Goal: Information Seeking & Learning: Find specific page/section

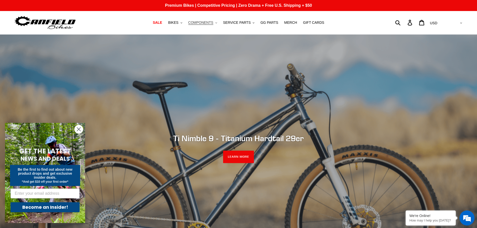
click at [204, 24] on span "COMPONENTS" at bounding box center [200, 23] width 25 height 4
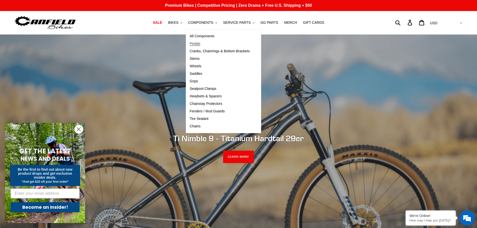
click at [201, 44] on span "Pedals" at bounding box center [195, 44] width 11 height 4
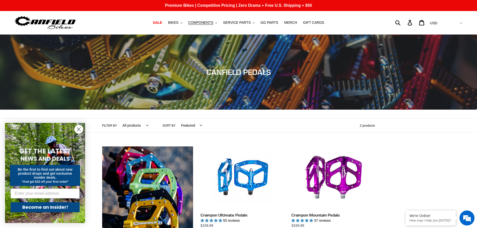
scroll to position [100, 0]
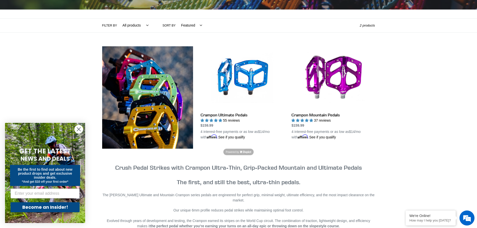
click at [80, 130] on circle "Close dialog" at bounding box center [79, 129] width 8 height 8
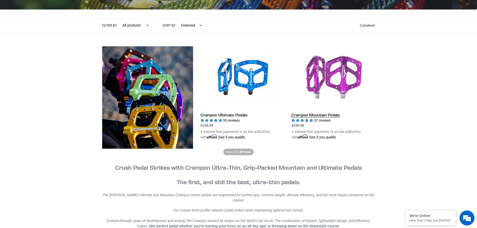
click at [357, 77] on link "Crampon Mountain Pedals" at bounding box center [332, 93] width 83 height 94
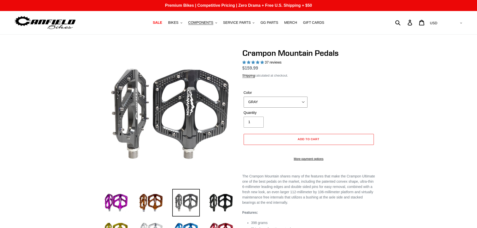
click at [276, 106] on select "GRAY BLACK STEALTH - Sold out POLISHED RED BLUE BAJA GOLD ORANGE PNW GREEN GOLD…" at bounding box center [276, 102] width 64 height 11
select select "highest-rating"
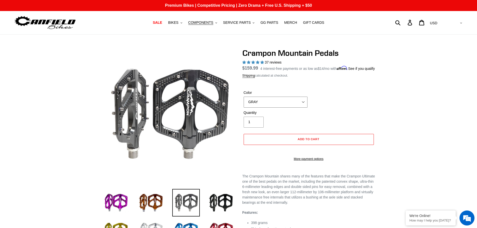
select select "BLACK"
click at [244, 102] on select "GRAY BLACK STEALTH - Sold out POLISHED RED BLUE BAJA GOLD ORANGE PNW GREEN GOLD…" at bounding box center [276, 102] width 64 height 11
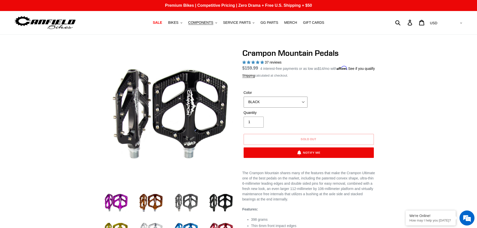
drag, startPoint x: 269, startPoint y: 107, endPoint x: 265, endPoint y: 112, distance: 6.4
click at [269, 107] on select "GRAY BLACK STEALTH - Sold out POLISHED RED BLUE BAJA GOLD ORANGE PNW GREEN GOLD…" at bounding box center [276, 102] width 64 height 11
click at [389, 115] on div at bounding box center [238, 177] width 300 height 258
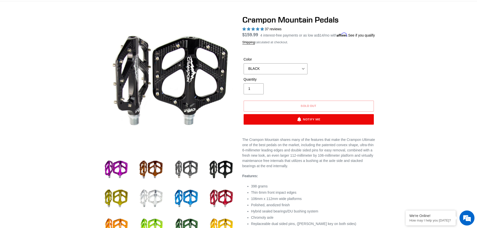
scroll to position [150, 0]
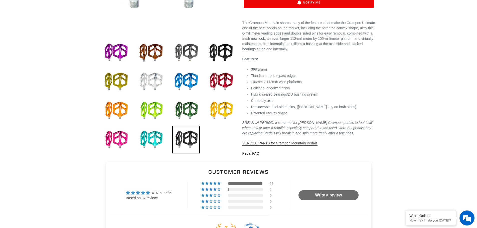
click at [274, 145] on span "SERVICE PARTS for Crampon Mountain Pedals" at bounding box center [279, 143] width 75 height 4
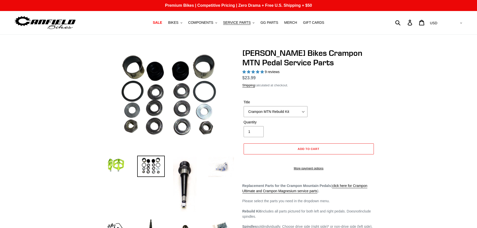
select select "highest-rating"
click at [302, 114] on select "Crampon MTN Rebuild Kit Crampon MTN 4mm x 8mm Pin Kit - Silver (20) Crampon MTN…" at bounding box center [276, 111] width 64 height 11
click at [244, 106] on select "Crampon MTN Rebuild Kit Crampon MTN 4mm x 8mm Pin Kit - Silver (20) Crampon MTN…" at bounding box center [276, 111] width 64 height 11
click at [334, 108] on div "Title Crampon MTN Rebuild Kit Crampon MTN 4mm x 8mm Pin Kit - Silver (20) Cramp…" at bounding box center [308, 110] width 133 height 20
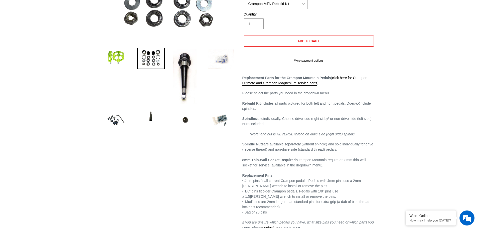
scroll to position [125, 0]
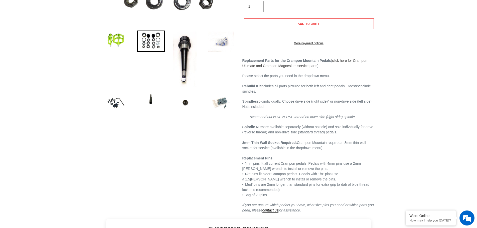
click at [291, 68] on link "click here for Crampon Ultimate and Crampon Magnesium service parts" at bounding box center [304, 64] width 125 height 10
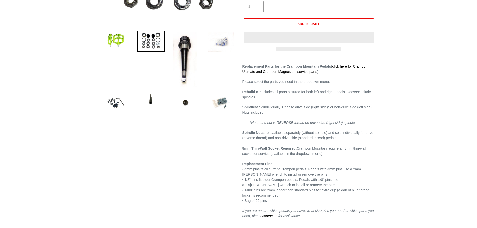
scroll to position [125, 0]
select select "highest-rating"
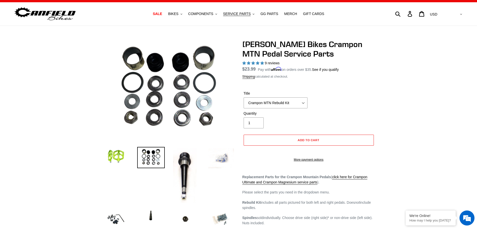
scroll to position [0, 0]
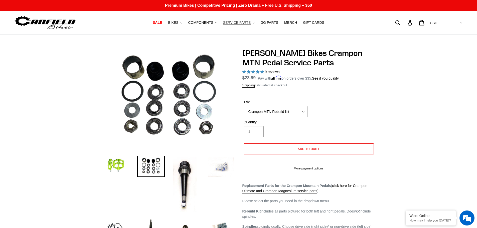
click at [243, 24] on span "SERVICE PARTS" at bounding box center [237, 23] width 28 height 4
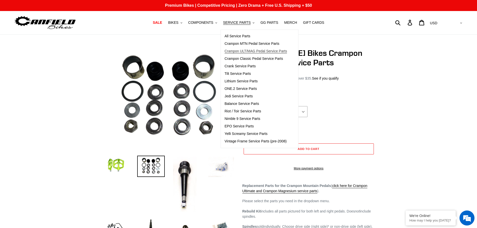
click at [251, 52] on span "Crampon ULT/MAG Pedal Service Parts" at bounding box center [256, 51] width 63 height 4
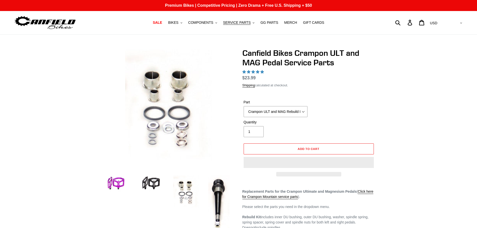
select select "highest-rating"
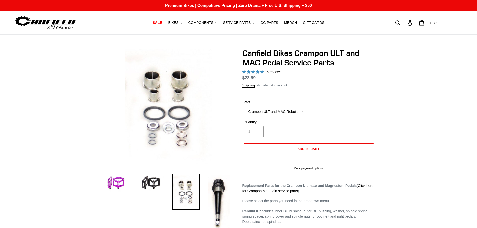
click at [283, 107] on select "Crampon ULT and MAG Rebuild Kit Crampon ULT and MAG 4mm x 8mm Pin Kit - Silver …" at bounding box center [276, 111] width 64 height 11
click at [244, 106] on select "Crampon ULT and MAG Rebuild Kit Crampon ULT and MAG 4mm x 8mm Pin Kit - Silver …" at bounding box center [276, 111] width 64 height 11
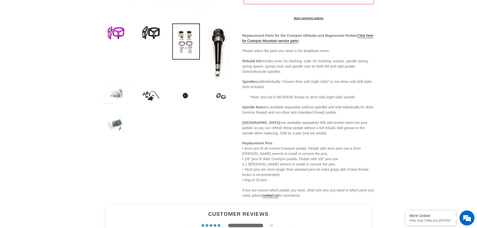
click at [306, 64] on div "Replacement Parts for the Crampon Ultimate and Magnesium Pedals ( Click here fo…" at bounding box center [308, 115] width 133 height 165
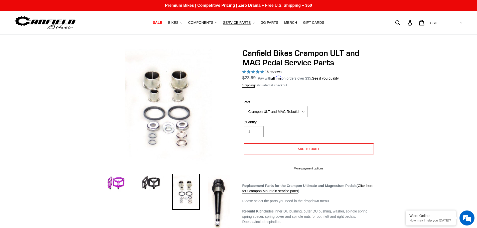
drag, startPoint x: 325, startPoint y: 85, endPoint x: 224, endPoint y: 38, distance: 111.9
